Goal: Task Accomplishment & Management: Manage account settings

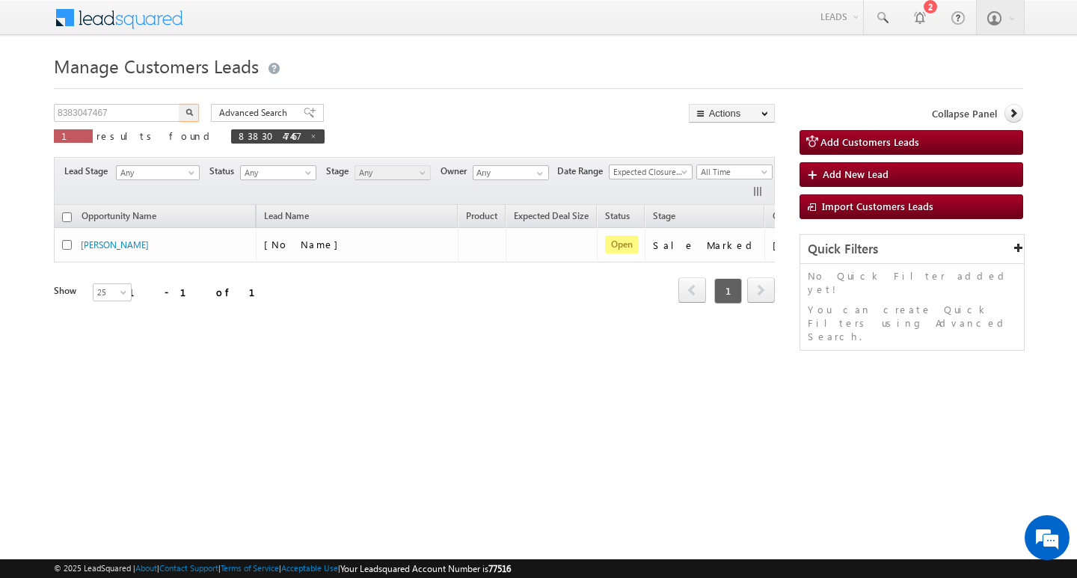
click at [130, 113] on input "8383047467" at bounding box center [118, 113] width 128 height 18
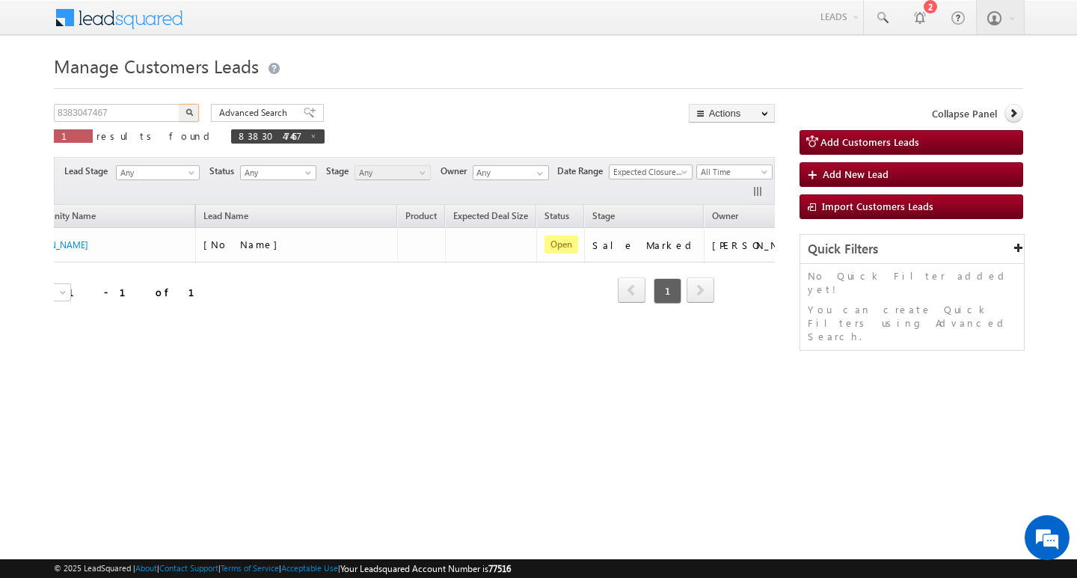
click at [130, 113] on input "8383047467" at bounding box center [118, 113] width 128 height 18
type input "Search Customers Leads"
click at [117, 114] on input "text" at bounding box center [118, 113] width 128 height 18
paste input "985474"
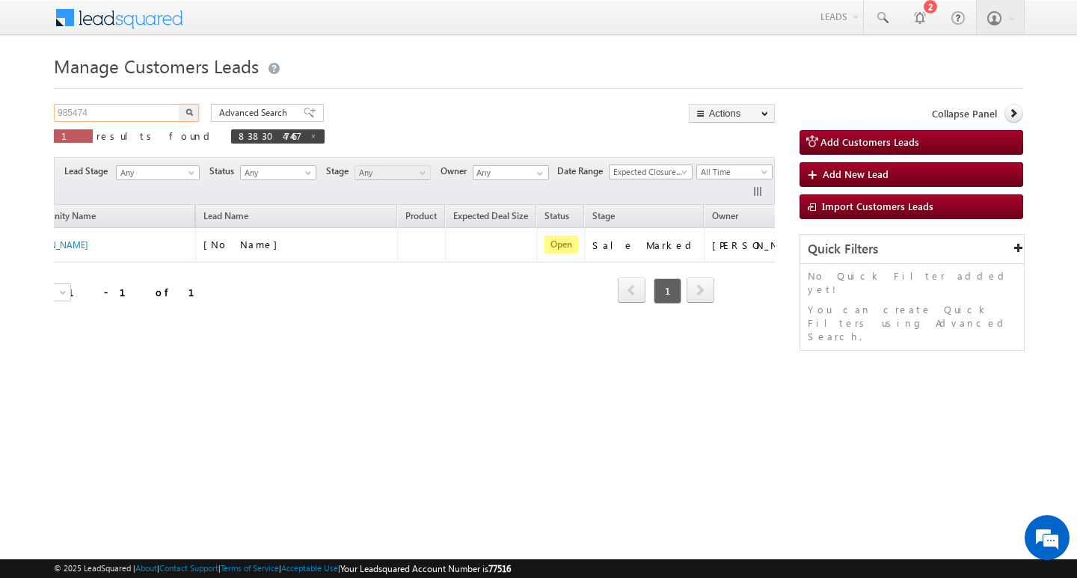
type input "985474"
click at [179, 104] on button "button" at bounding box center [188, 113] width 19 height 18
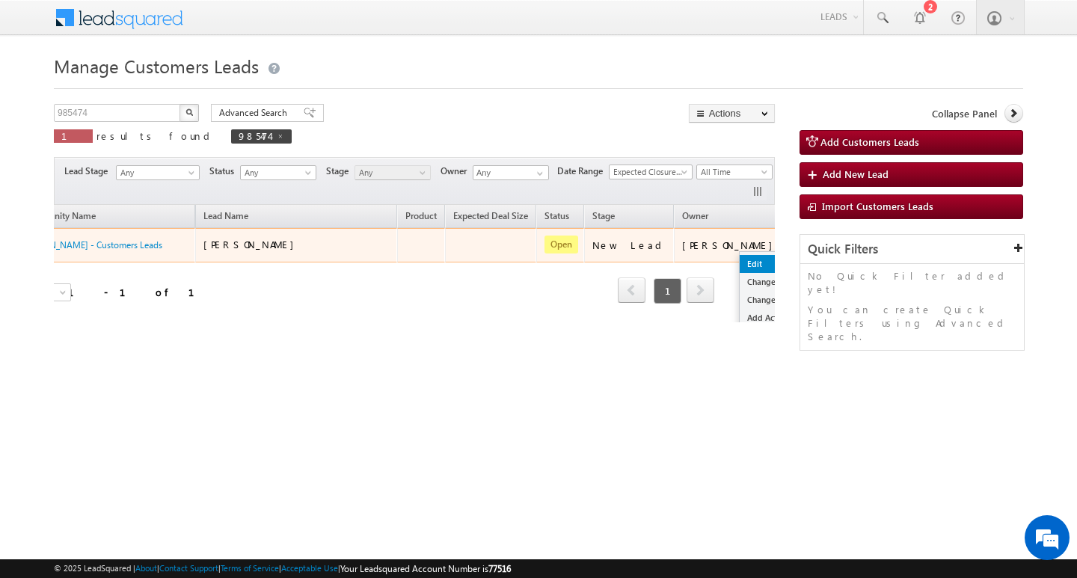
click at [740, 258] on link "Edit" at bounding box center [777, 264] width 75 height 18
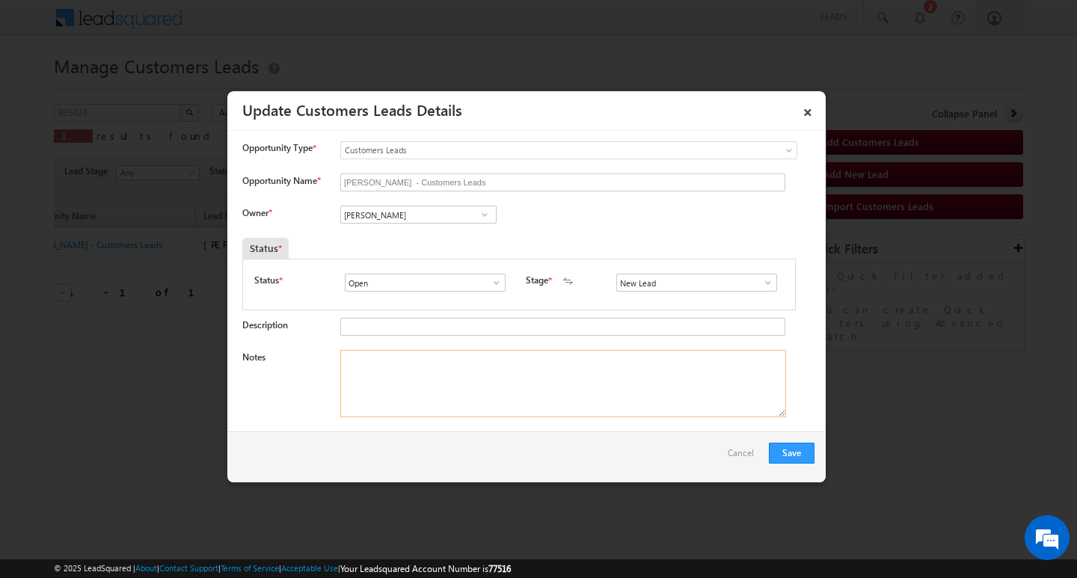
click at [633, 384] on textarea "Notes" at bounding box center [563, 383] width 446 height 67
click at [767, 280] on span at bounding box center [768, 283] width 15 height 12
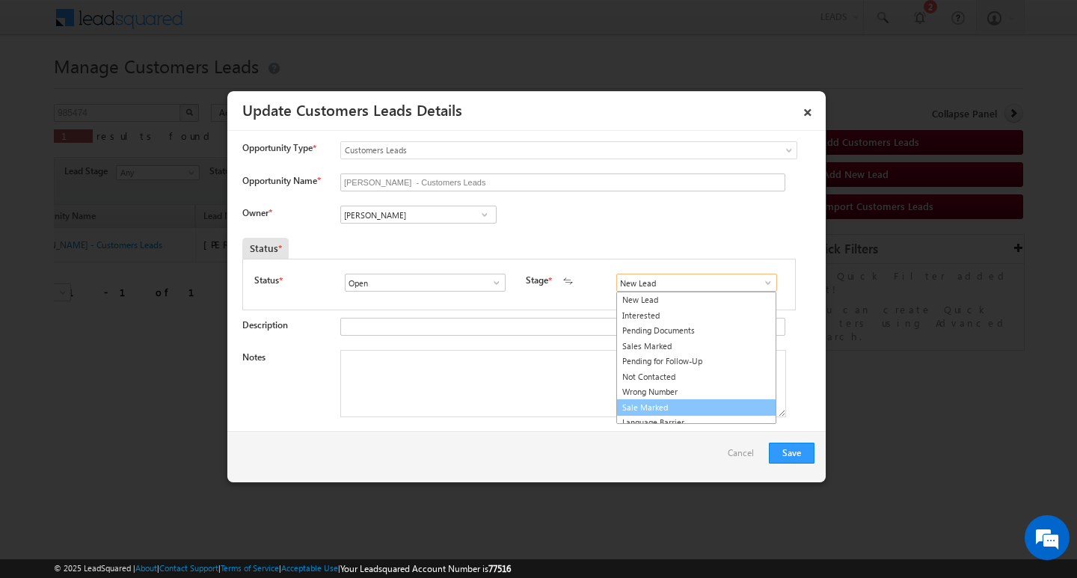
click at [688, 401] on link "Sale Marked" at bounding box center [696, 407] width 160 height 17
type input "Sale Marked"
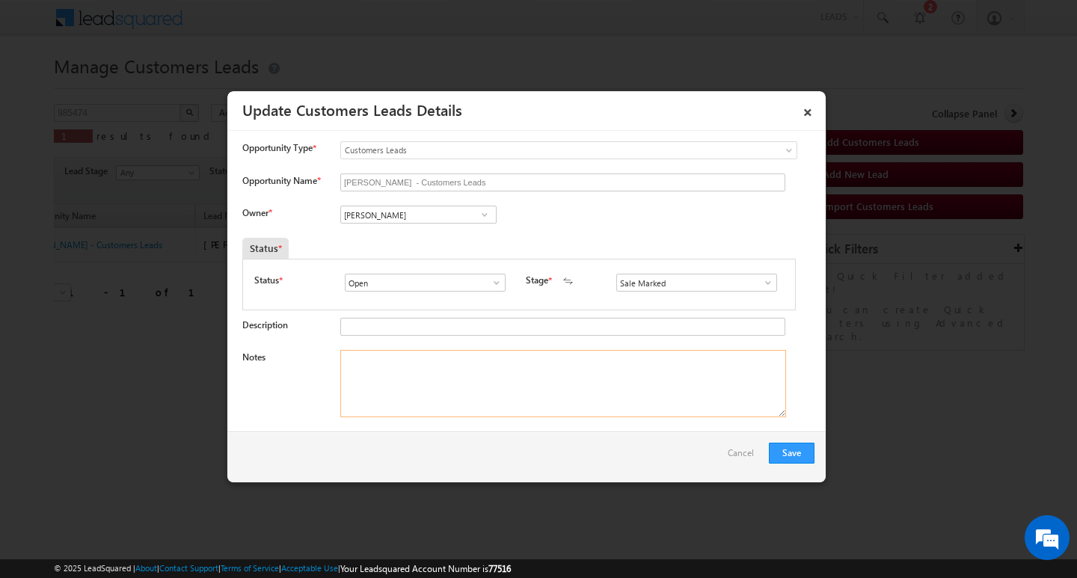
click at [473, 377] on textarea "Notes" at bounding box center [563, 383] width 446 height 67
click at [433, 208] on input "[PERSON_NAME]" at bounding box center [418, 215] width 156 height 18
click at [492, 381] on textarea "Notes" at bounding box center [563, 383] width 446 height 67
paste textarea "[PERSON_NAME]/ AG 44/Salaried/ MOTHE INCOME :20K / WORAK EXPW 20Y / PROPERTY TY…"
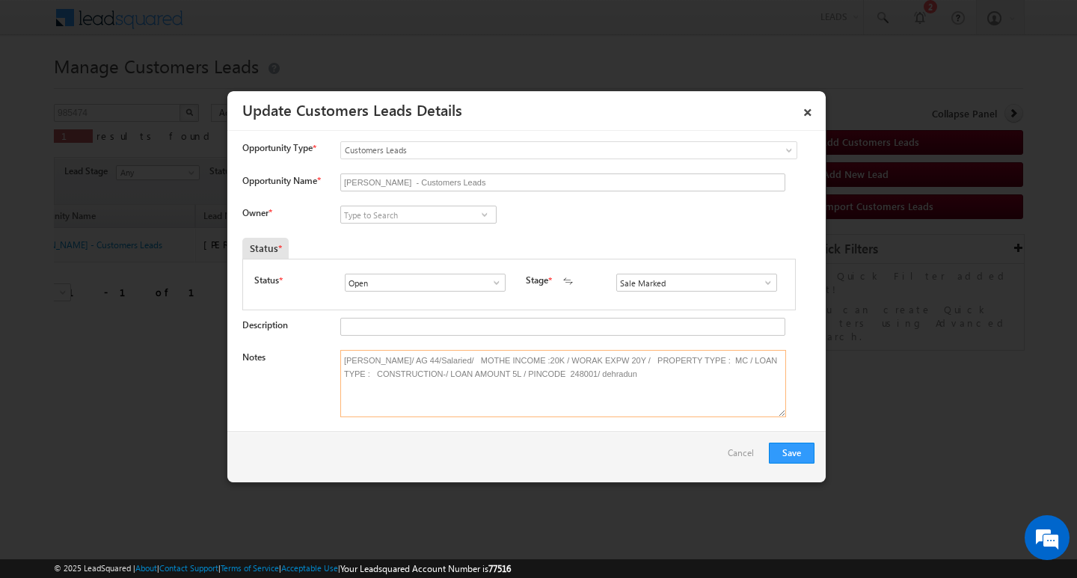
type textarea "[PERSON_NAME]/ AG 44/Salaried/ MOTHE INCOME :20K / WORAK EXPW 20Y / PROPERTY TY…"
click at [428, 209] on input at bounding box center [418, 215] width 156 height 18
click at [429, 214] on input at bounding box center [418, 215] width 156 height 18
paste input "[PERSON_NAME]"
click at [423, 232] on link "[PERSON_NAME] [EMAIL_ADDRESS][DOMAIN_NAME]" at bounding box center [418, 238] width 156 height 28
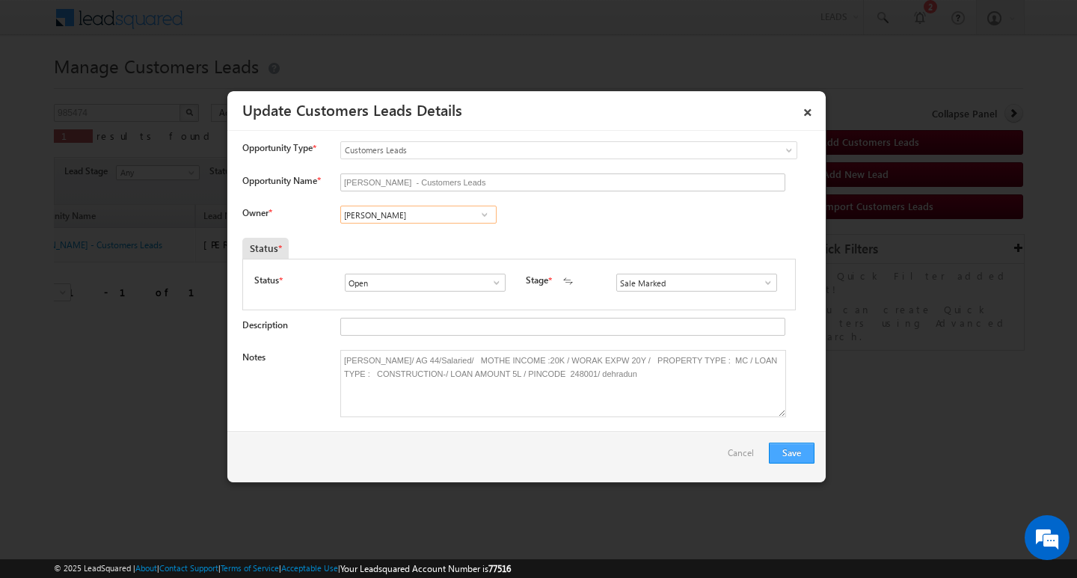
type input "[PERSON_NAME]"
click at [789, 448] on button "Save" at bounding box center [792, 453] width 46 height 21
